Goal: Download file/media

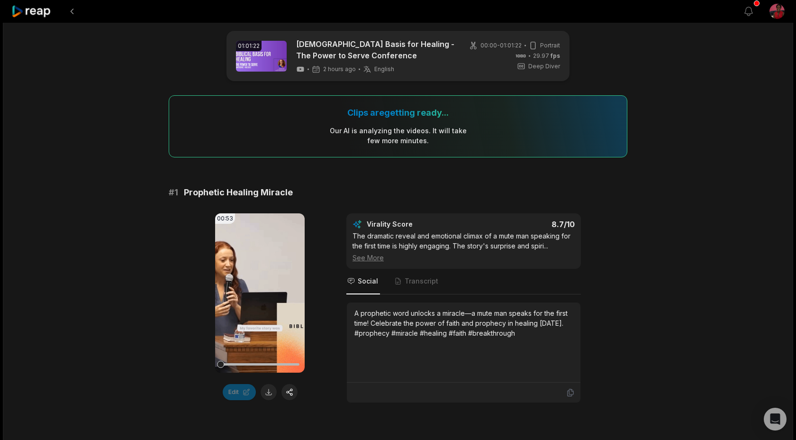
scroll to position [8, 0]
click at [260, 290] on icon at bounding box center [259, 293] width 7 height 8
click at [269, 395] on button at bounding box center [269, 391] width 16 height 16
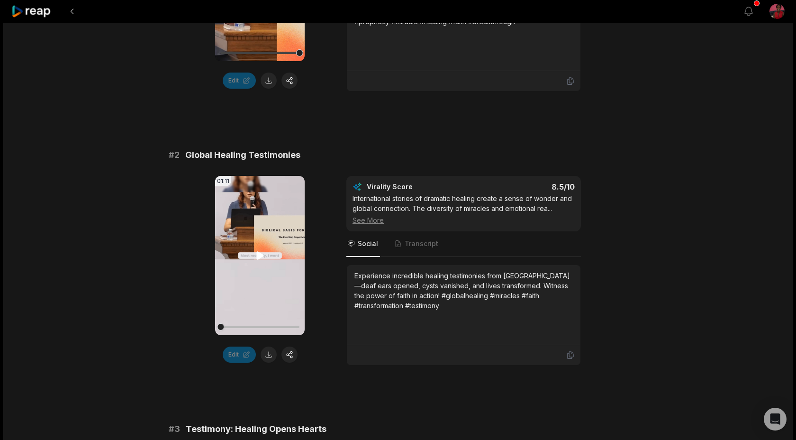
scroll to position [333, 0]
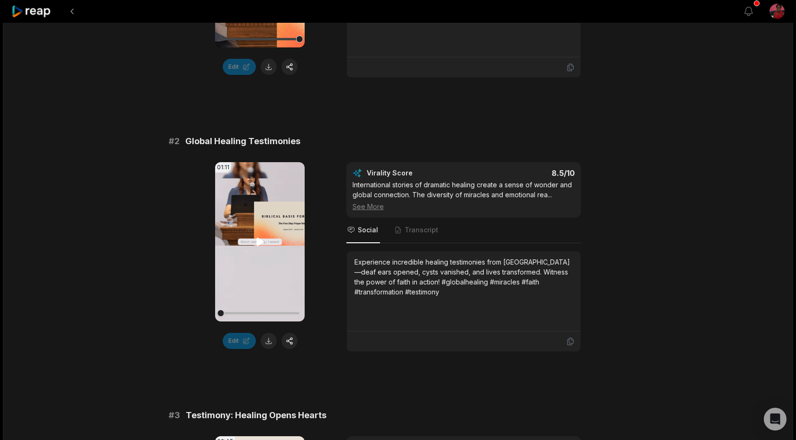
click at [258, 243] on icon at bounding box center [259, 242] width 7 height 8
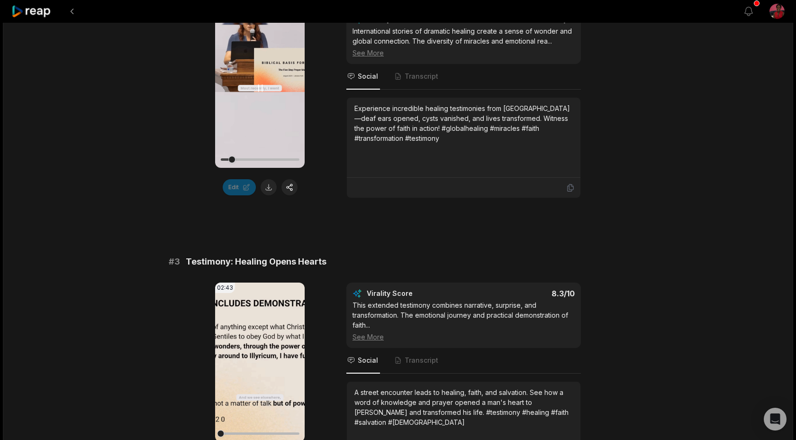
scroll to position [551, 0]
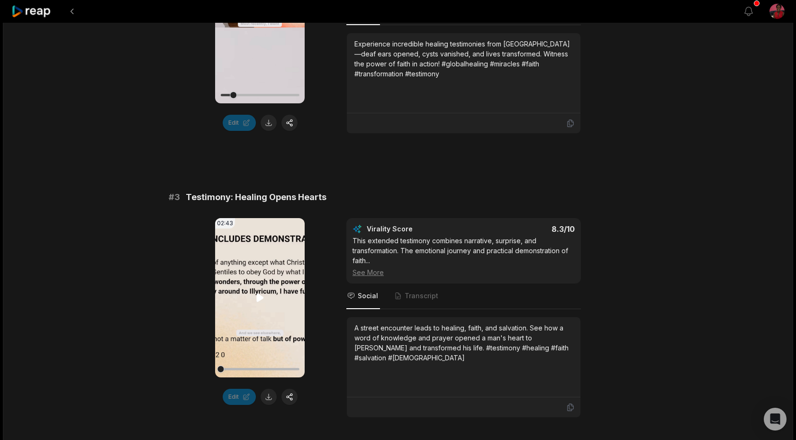
click at [259, 299] on icon at bounding box center [259, 298] width 7 height 8
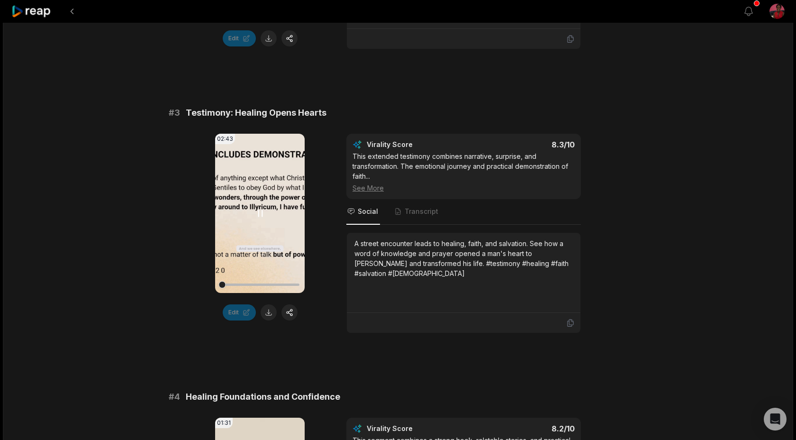
scroll to position [617, 0]
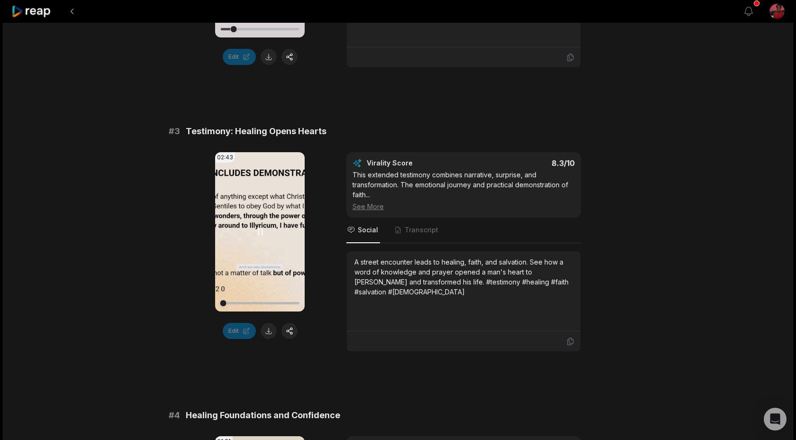
click at [259, 241] on video "Your browser does not support mp4 format." at bounding box center [260, 231] width 90 height 159
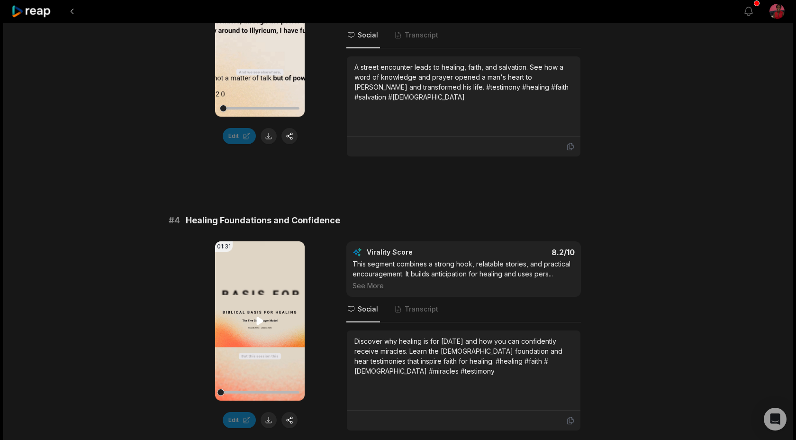
scroll to position [833, 0]
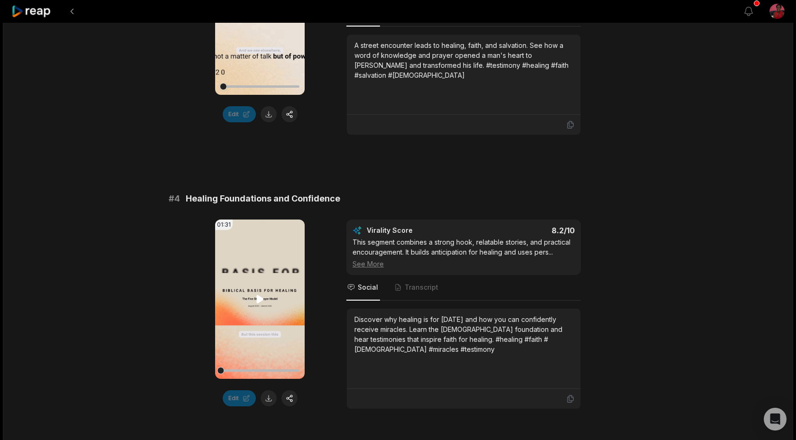
click at [261, 295] on icon at bounding box center [259, 298] width 11 height 11
click at [236, 372] on div at bounding box center [259, 370] width 79 height 17
click at [259, 369] on div at bounding box center [259, 370] width 79 height 17
click at [273, 368] on div at bounding box center [259, 370] width 79 height 17
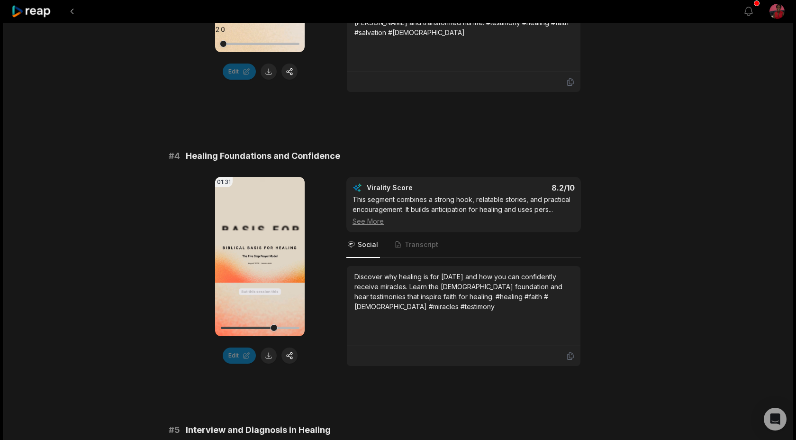
scroll to position [1094, 0]
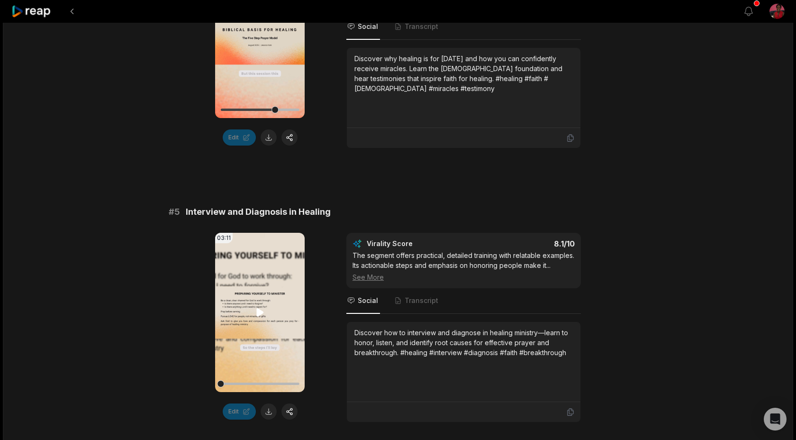
click at [259, 316] on icon at bounding box center [259, 312] width 11 height 11
click at [248, 384] on div at bounding box center [259, 383] width 79 height 2
click at [263, 383] on div at bounding box center [259, 383] width 79 height 2
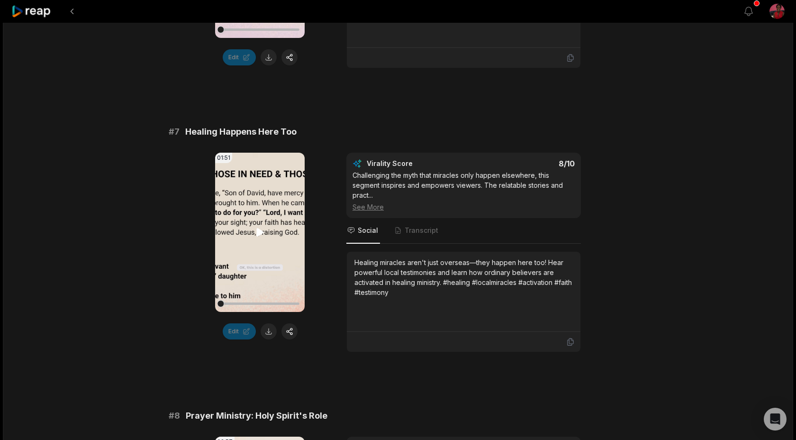
scroll to position [1785, 0]
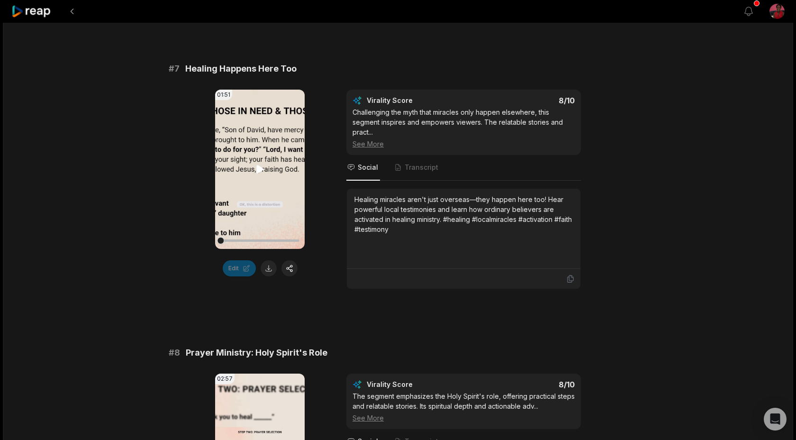
click at [237, 238] on div at bounding box center [259, 240] width 79 height 17
click at [259, 169] on icon at bounding box center [259, 169] width 7 height 8
drag, startPoint x: 237, startPoint y: 243, endPoint x: 210, endPoint y: 243, distance: 26.5
click at [210, 243] on div "01:51 Your browser does not support mp4 format. Edit Virality Score 8 /10 Chall…" at bounding box center [398, 190] width 459 height 200
click at [265, 272] on button at bounding box center [269, 268] width 16 height 16
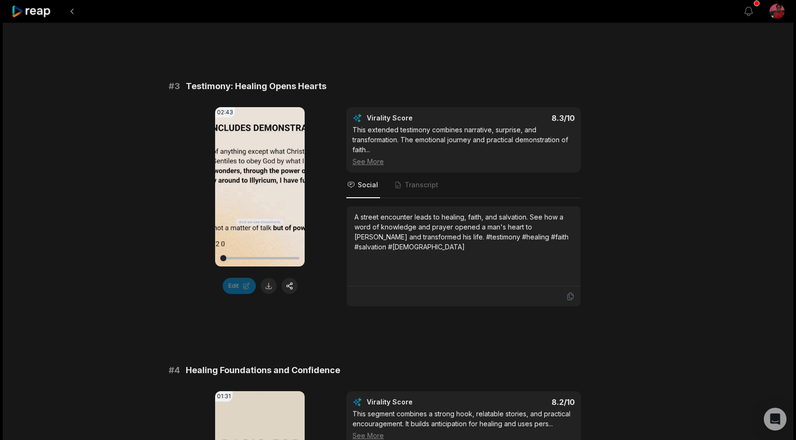
scroll to position [685, 0]
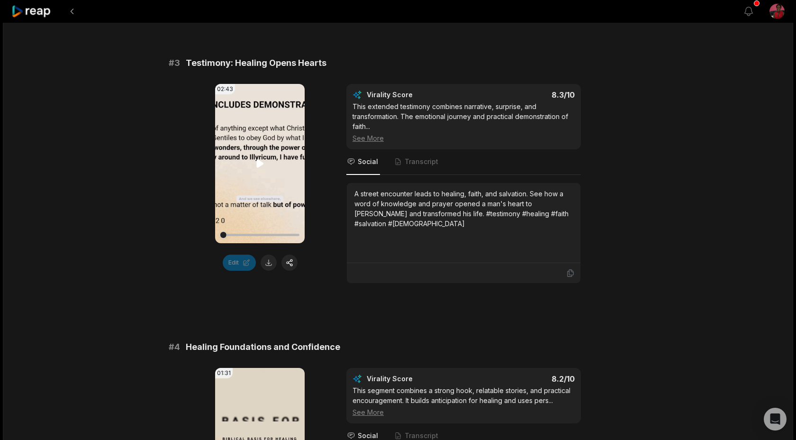
click at [261, 160] on icon at bounding box center [259, 163] width 11 height 11
click at [242, 234] on div at bounding box center [259, 235] width 79 height 2
click at [235, 235] on div at bounding box center [259, 235] width 79 height 2
click at [254, 236] on div at bounding box center [259, 235] width 79 height 2
click at [276, 236] on div at bounding box center [259, 235] width 79 height 2
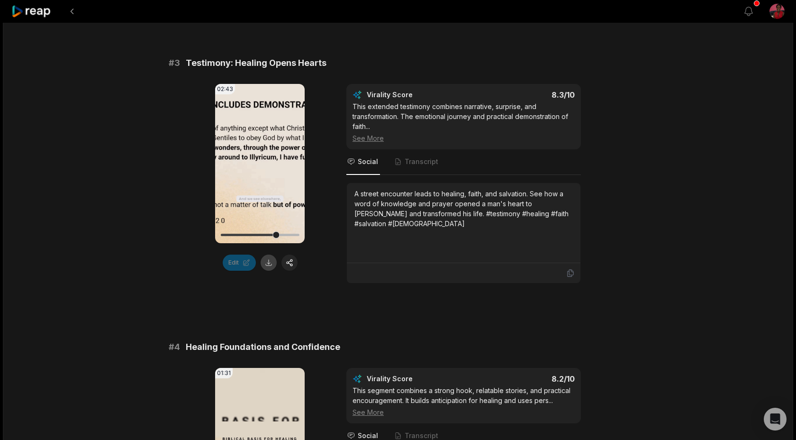
click at [270, 265] on button at bounding box center [269, 262] width 16 height 16
click at [260, 158] on icon at bounding box center [259, 163] width 11 height 11
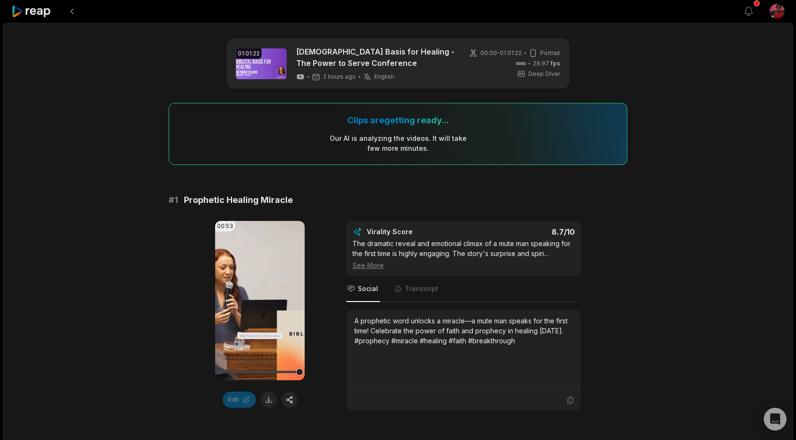
scroll to position [685, 0]
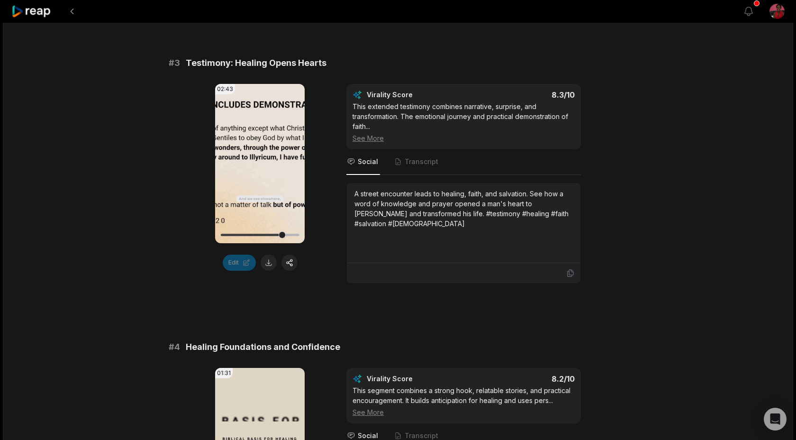
scroll to position [685, 0]
